Goal: Find contact information: Find contact information

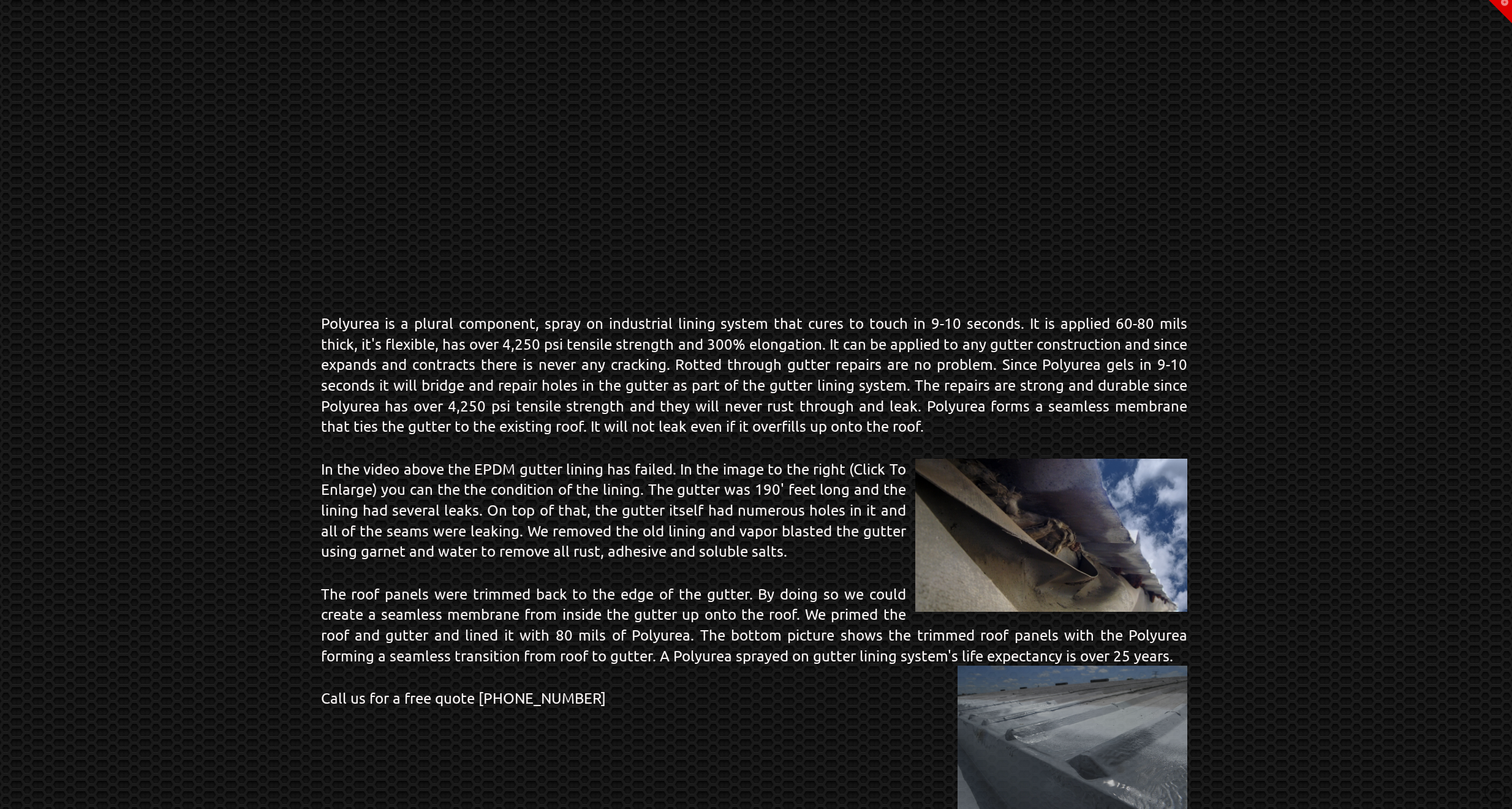
scroll to position [600, 0]
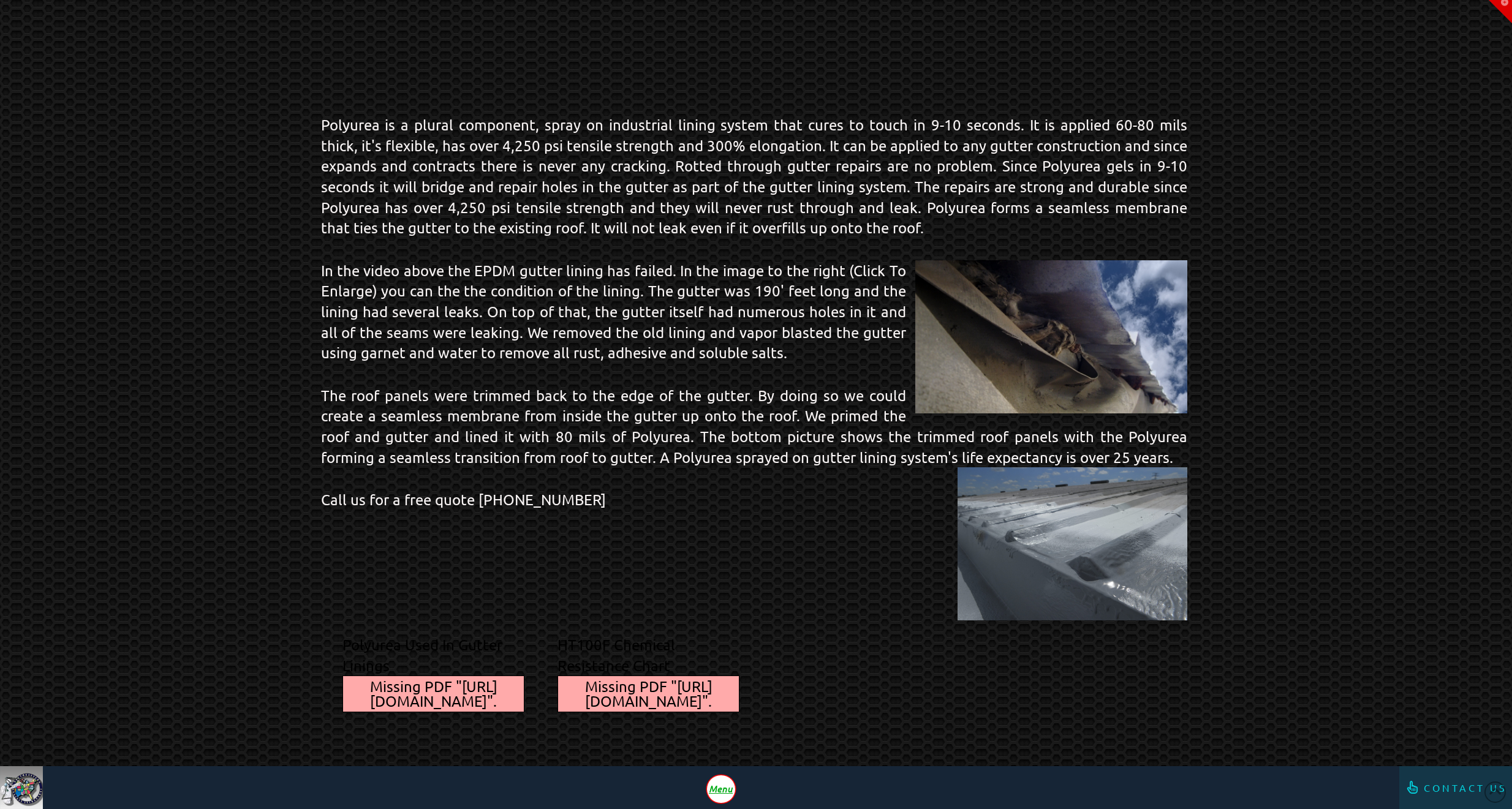
click at [1467, 792] on span "Contact Us" at bounding box center [1466, 788] width 84 height 10
